Goal: Task Accomplishment & Management: Use online tool/utility

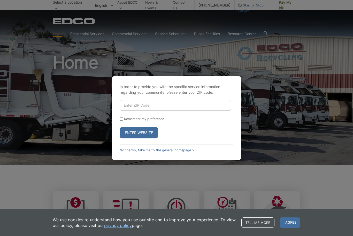
click at [194, 111] on input "Enter ZIP Code" at bounding box center [176, 105] width 112 height 11
type input "92020"
click at [139, 138] on button "Enter Website" at bounding box center [139, 132] width 38 height 11
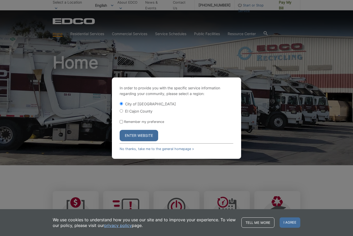
click at [150, 141] on button "Enter Website" at bounding box center [139, 135] width 38 height 11
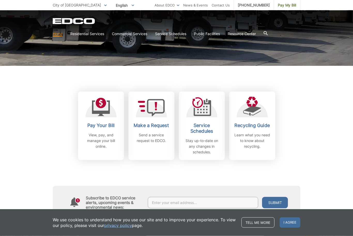
scroll to position [104, 0]
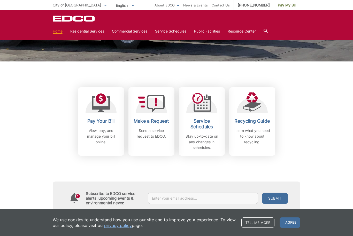
click at [108, 118] on h2 "Pay Your Bill" at bounding box center [101, 121] width 38 height 6
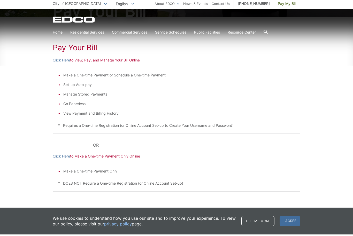
scroll to position [72, 0]
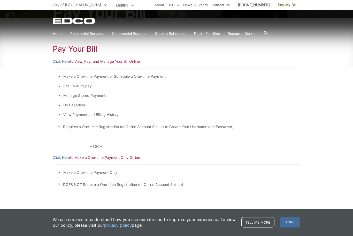
click at [62, 62] on link "Click Here" at bounding box center [61, 62] width 17 height 6
